Goal: Find specific page/section

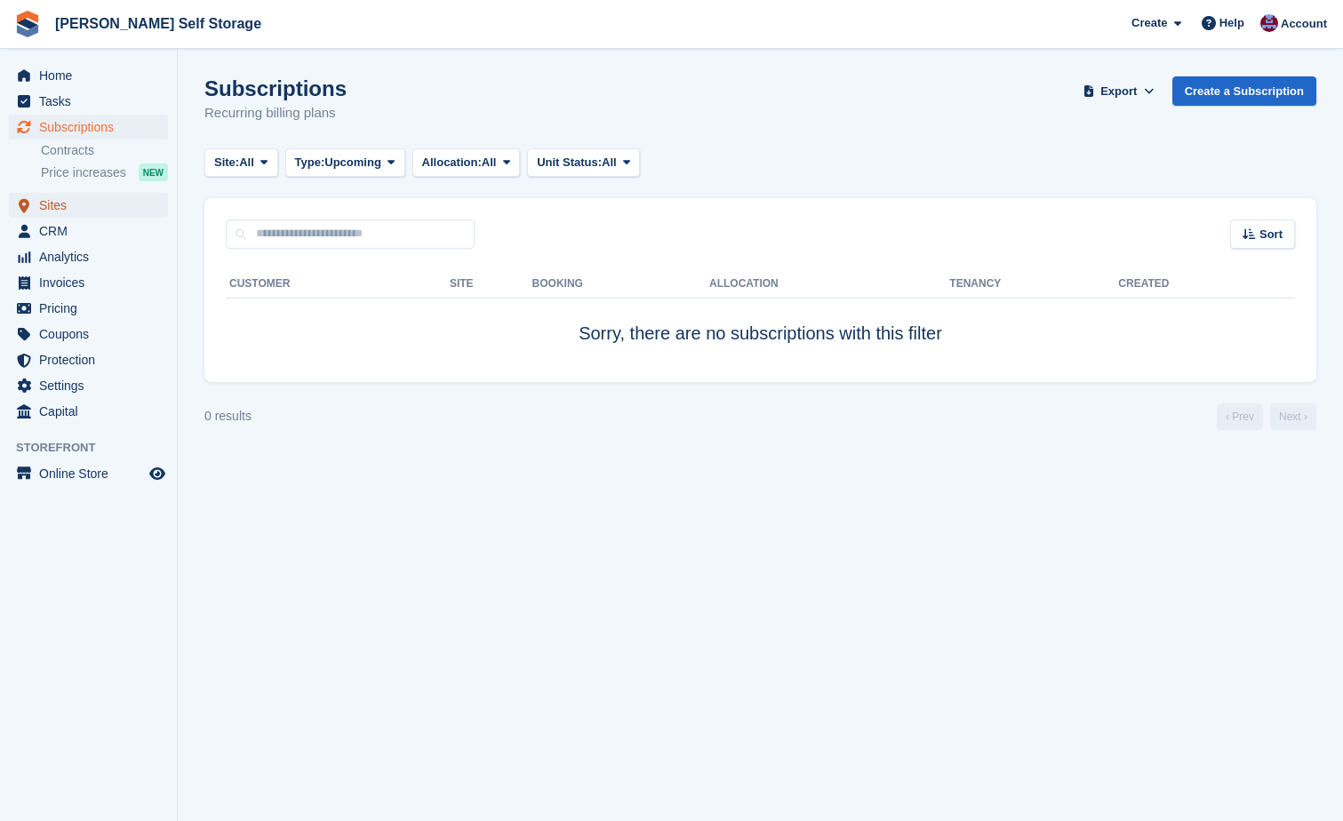
click at [50, 202] on span "Sites" at bounding box center [92, 205] width 107 height 25
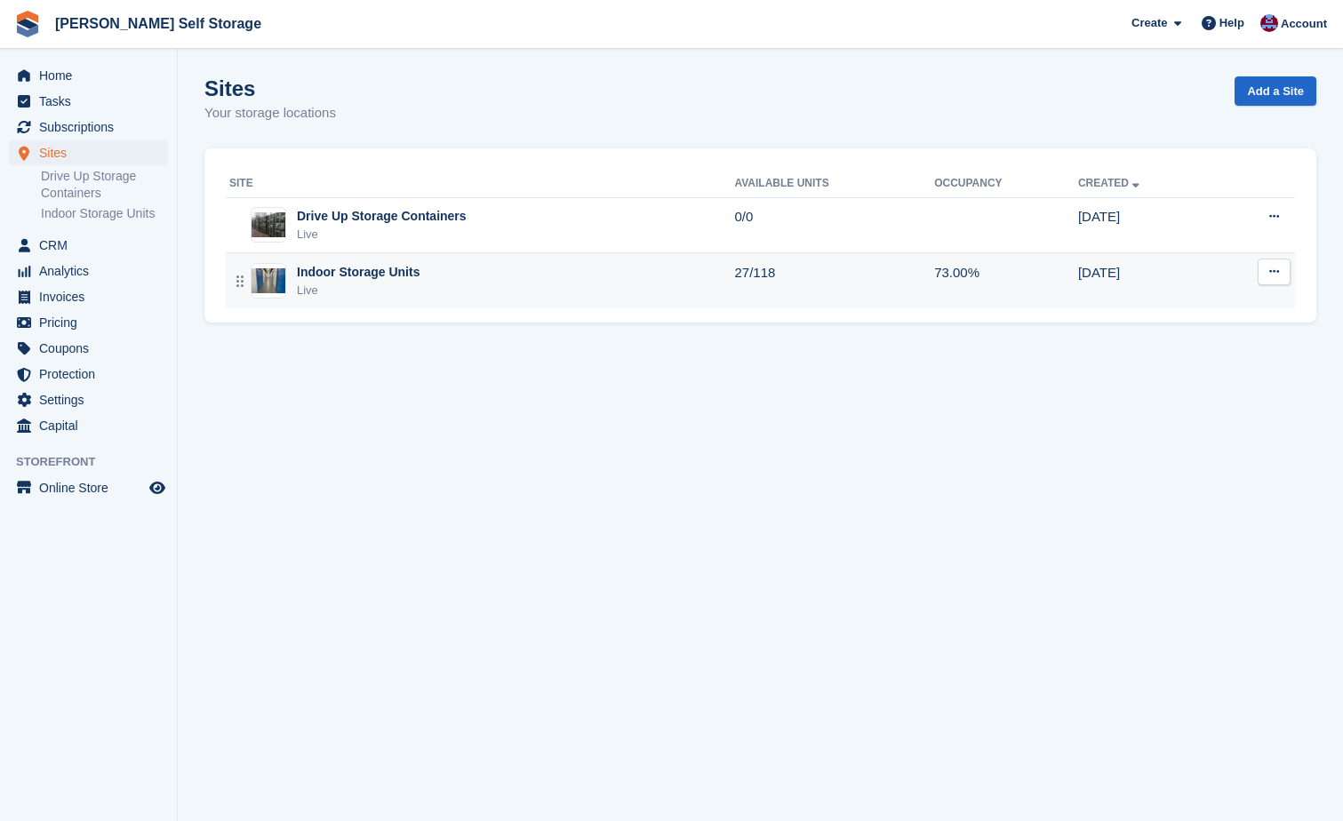
click at [348, 269] on div "Indoor Storage Units" at bounding box center [358, 272] width 123 height 19
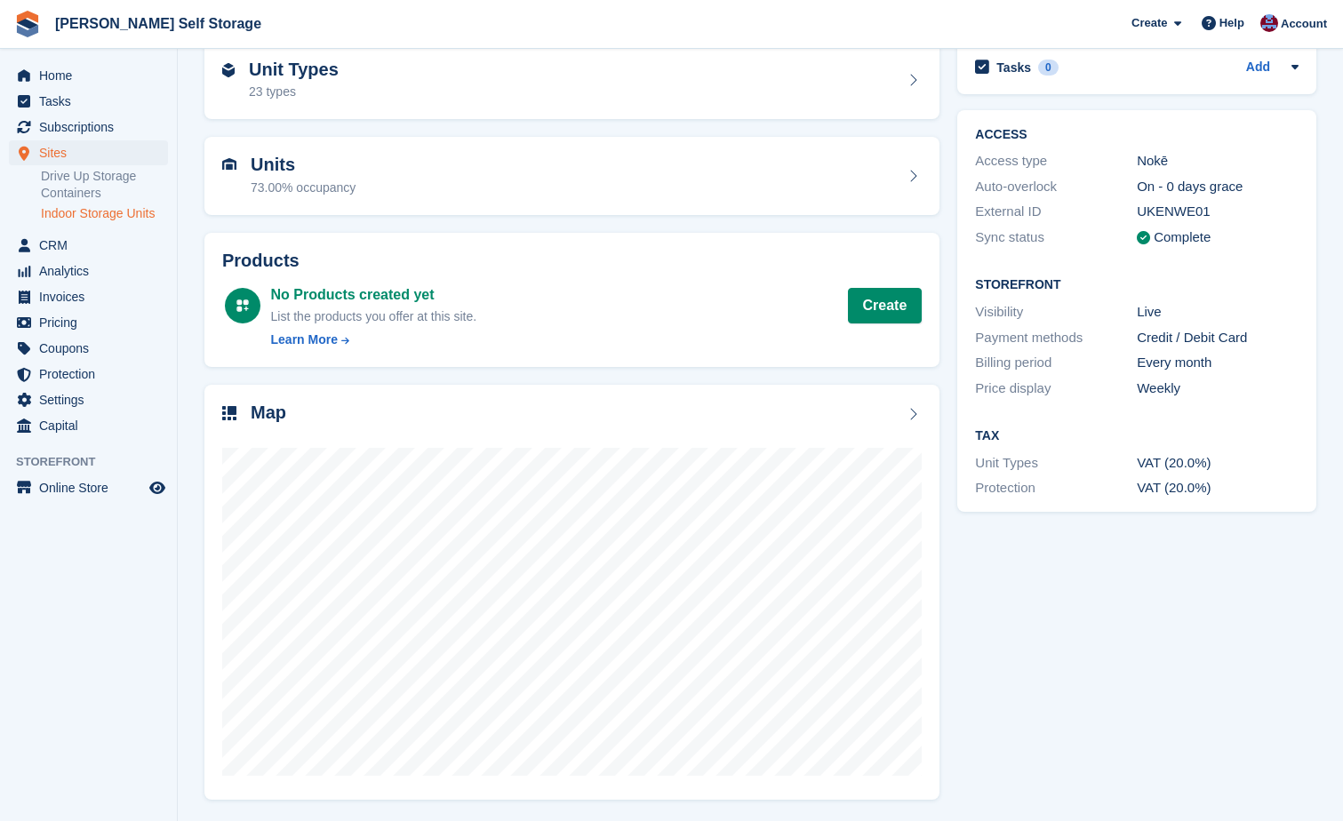
scroll to position [90, 0]
